Goal: Task Accomplishment & Management: Manage account settings

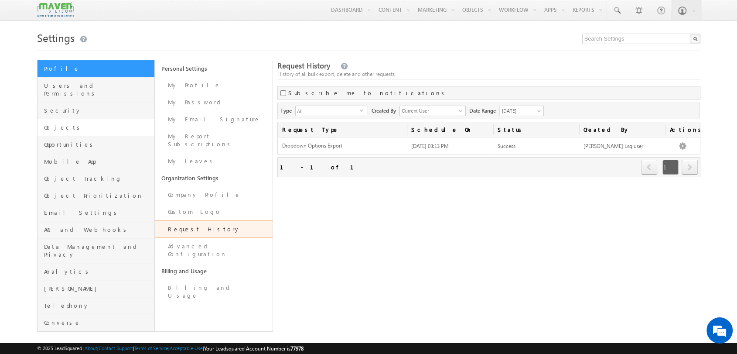
click at [123, 124] on link "Objects" at bounding box center [96, 127] width 117 height 17
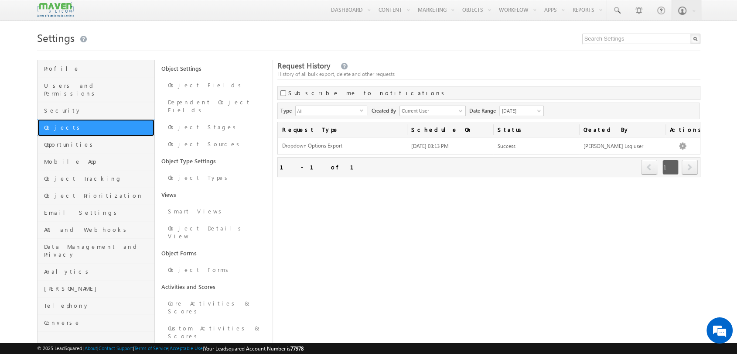
scroll to position [194, 0]
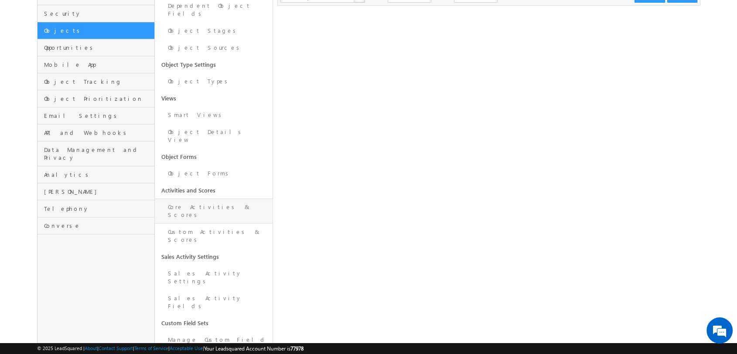
scroll to position [194, 0]
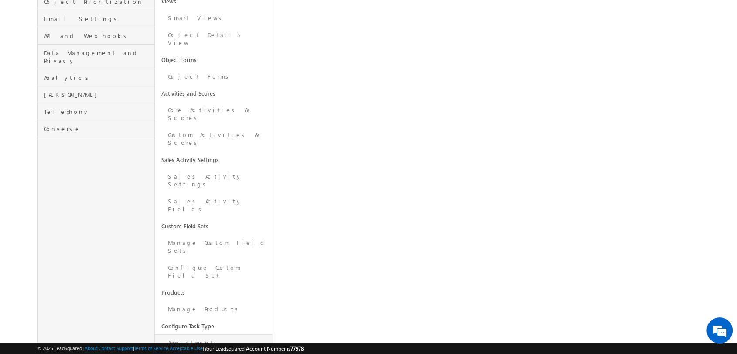
click at [192, 334] on link "Appointments" at bounding box center [214, 342] width 118 height 17
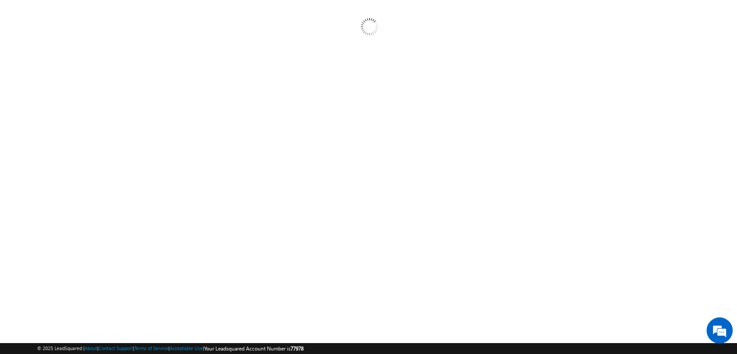
scroll to position [81, 0]
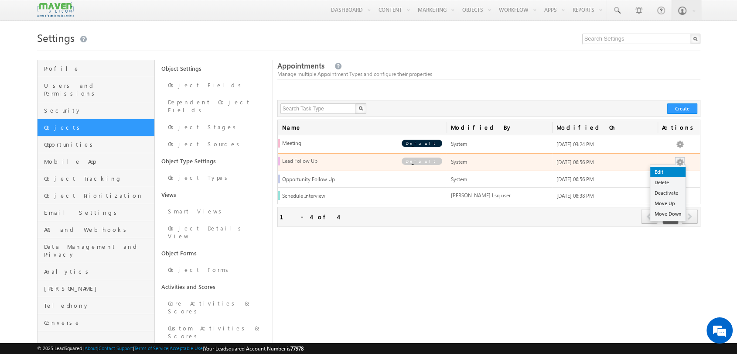
click at [672, 171] on link "Edit" at bounding box center [667, 172] width 35 height 10
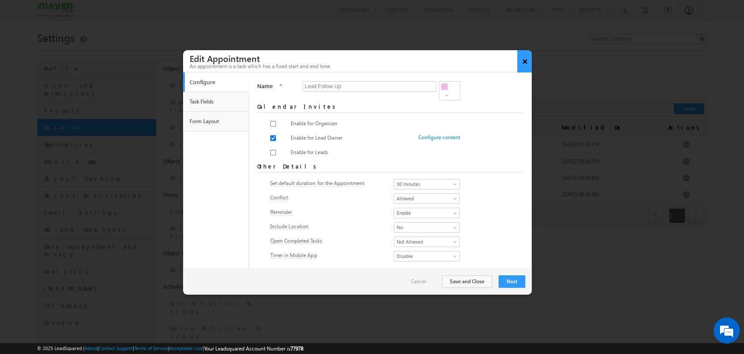
click at [528, 60] on button "×" at bounding box center [525, 61] width 14 height 22
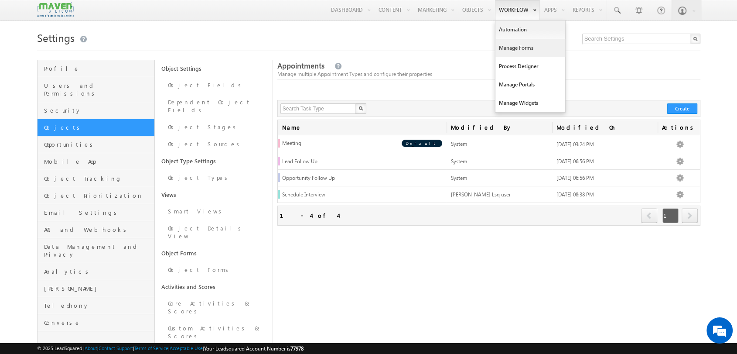
click at [512, 51] on link "Manage Forms" at bounding box center [530, 48] width 70 height 18
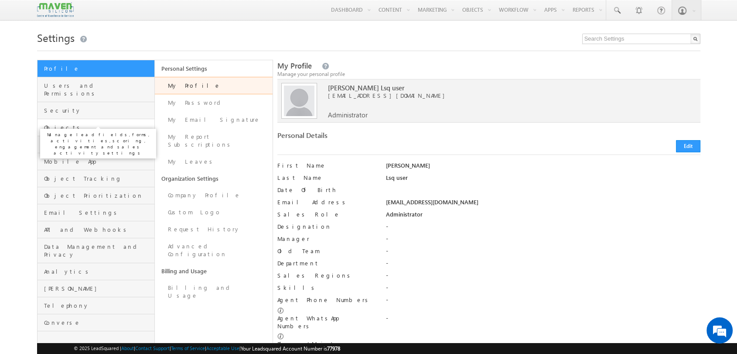
click at [60, 123] on span "Objects" at bounding box center [98, 127] width 109 height 8
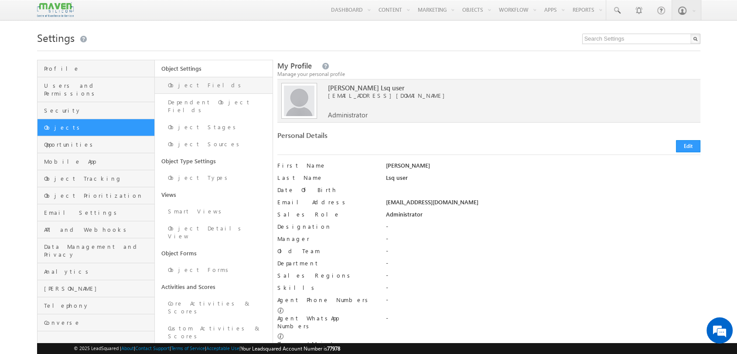
click at [197, 81] on link "Object Fields" at bounding box center [214, 85] width 118 height 17
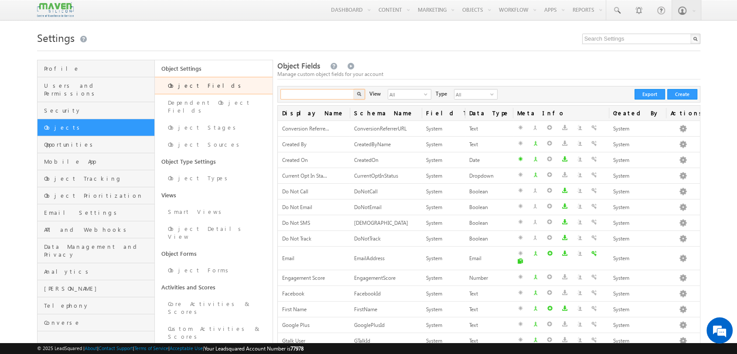
click at [319, 95] on input "text" at bounding box center [317, 94] width 75 height 10
type input "recent"
click at [354, 89] on button "button" at bounding box center [359, 94] width 11 height 10
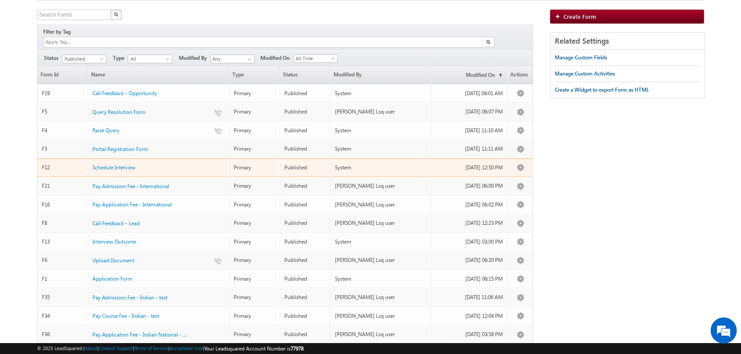
scroll to position [248, 0]
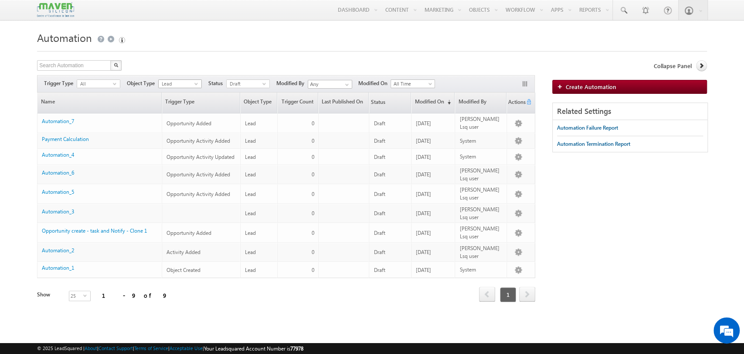
click at [174, 81] on span "Lead" at bounding box center [177, 84] width 36 height 8
click at [171, 55] on form "Automation Create Automation Search Automation X 9 results found Actions Select…" at bounding box center [372, 186] width 670 height 317
click at [255, 82] on span "Draft" at bounding box center [245, 84] width 36 height 8
click at [239, 113] on li "Published" at bounding box center [249, 110] width 43 height 9
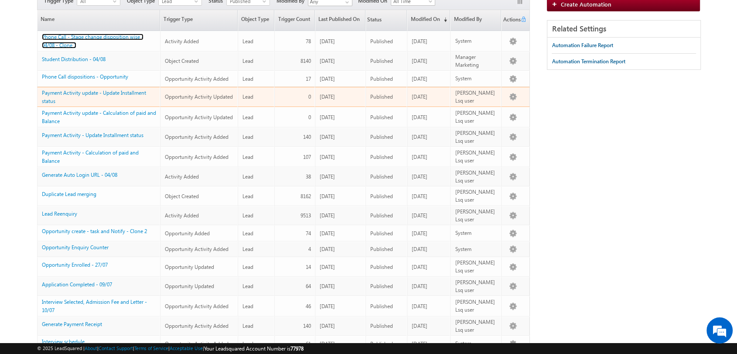
scroll to position [84, 0]
